Goal: Check status: Check status

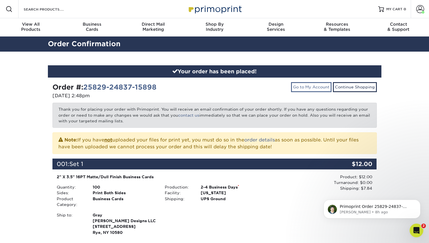
click at [312, 85] on link "Go to My Account" at bounding box center [311, 87] width 41 height 10
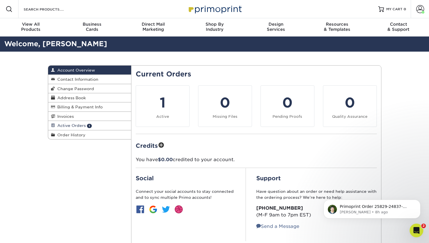
click at [70, 126] on span "Active Orders" at bounding box center [70, 125] width 31 height 5
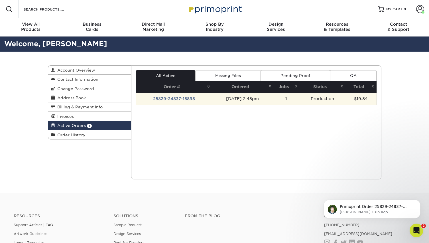
click at [189, 97] on td "25829-24837-15898" at bounding box center [174, 99] width 76 height 12
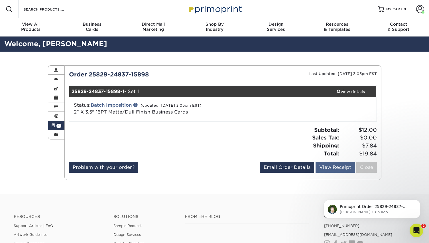
click at [330, 166] on link "View Receipt" at bounding box center [335, 167] width 39 height 11
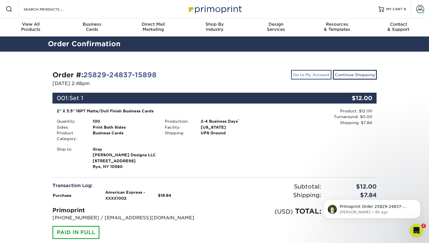
click at [308, 74] on link "Go to My Account" at bounding box center [311, 75] width 41 height 10
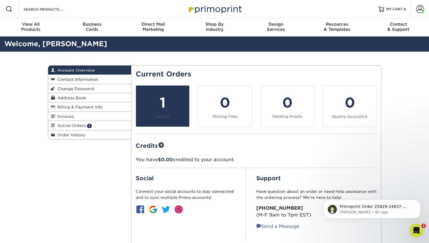
click at [162, 102] on div "1" at bounding box center [162, 102] width 46 height 21
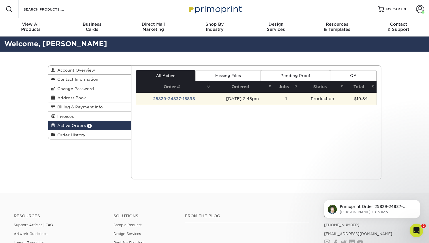
click at [169, 97] on td "25829-24837-15898" at bounding box center [174, 99] width 76 height 12
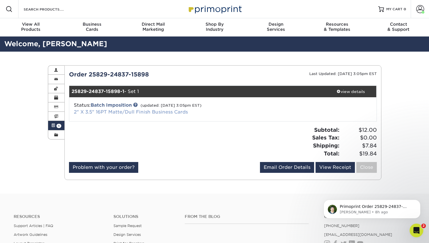
click at [135, 113] on link "2" X 3.5" 16PT Matte/Dull Finish Business Cards" at bounding box center [131, 111] width 114 height 5
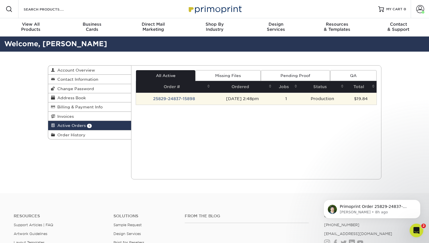
click at [161, 98] on td "25829-24837-15898" at bounding box center [174, 99] width 76 height 12
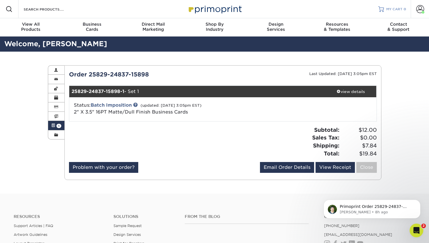
click at [396, 9] on span "MY CART" at bounding box center [394, 9] width 16 height 5
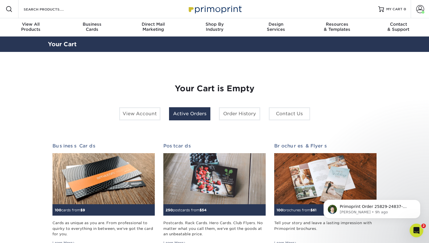
click at [179, 113] on link "Active Orders" at bounding box center [189, 113] width 41 height 13
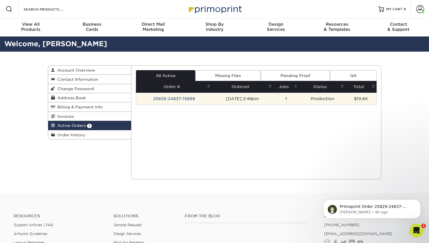
click at [158, 94] on td "25829-24837-15898" at bounding box center [174, 99] width 76 height 12
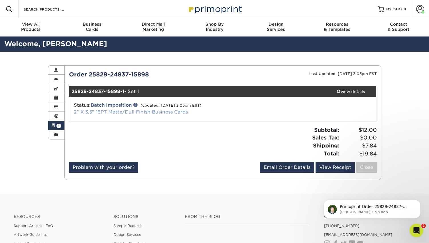
click at [157, 110] on link "2" X 3.5" 16PT Matte/Dull Finish Business Cards" at bounding box center [131, 111] width 114 height 5
